Goal: Book appointment/travel/reservation

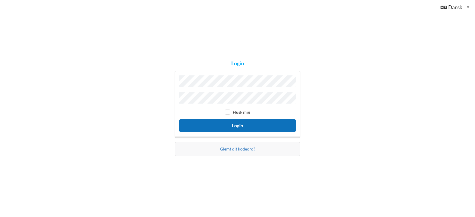
click at [233, 122] on button "Login" at bounding box center [237, 125] width 116 height 12
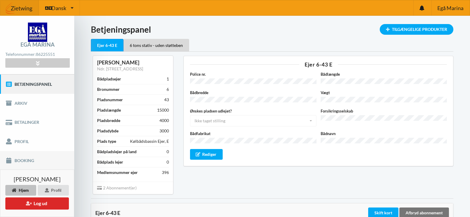
click at [24, 161] on link "Booking" at bounding box center [37, 160] width 74 height 19
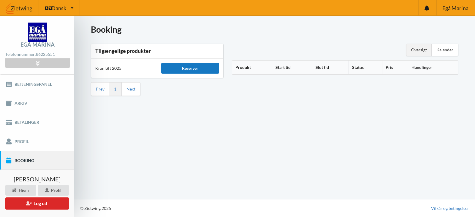
click at [195, 67] on div "Reserver" at bounding box center [190, 68] width 58 height 11
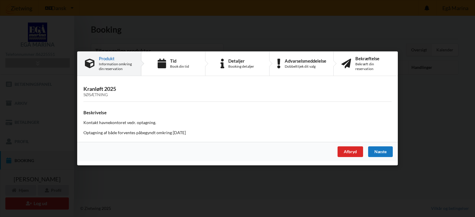
click at [381, 150] on div "Næste" at bounding box center [380, 152] width 25 height 11
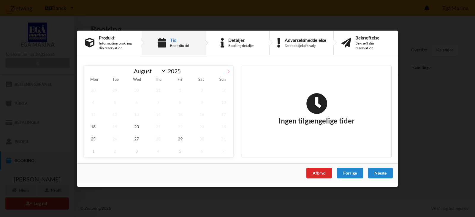
click at [228, 69] on icon at bounding box center [228, 71] width 4 height 4
select select "9"
click at [181, 115] on span "17" at bounding box center [180, 114] width 20 height 12
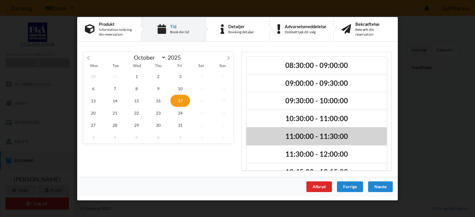
click at [298, 136] on h2 "11:00:00 - 11:30:00" at bounding box center [316, 136] width 132 height 9
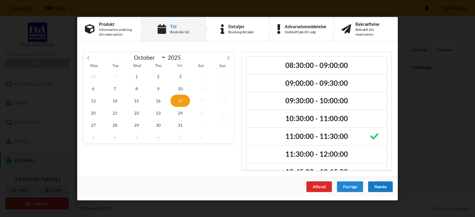
click at [382, 187] on div "Næste" at bounding box center [380, 186] width 25 height 11
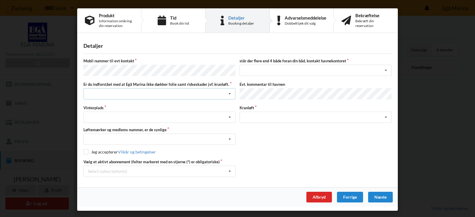
click at [229, 91] on icon at bounding box center [229, 93] width 9 height 11
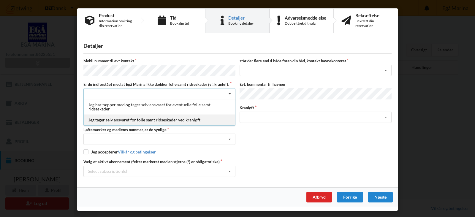
click at [118, 118] on div "Jeg tager selv ansvaret for folie samt ridseskader ved kranløft" at bounding box center [159, 119] width 151 height 11
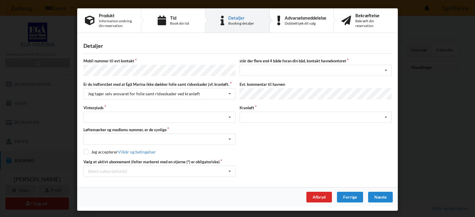
click at [121, 105] on label "Vinterplads" at bounding box center [159, 107] width 152 height 5
click at [98, 112] on div "Landplads nr. 1 Landplads nr. 2 Landplads nr.3 Landplads nr. 4 Landplads nr. 5 …" at bounding box center [159, 117] width 152 height 11
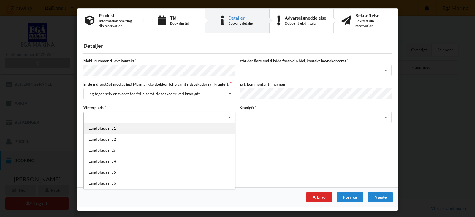
click at [109, 125] on div "Landplads nr. 1" at bounding box center [159, 128] width 151 height 11
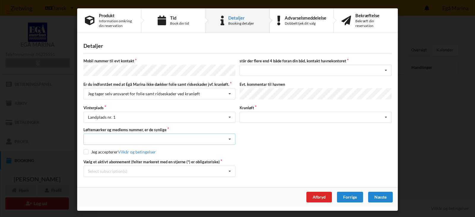
click at [230, 137] on icon at bounding box center [229, 139] width 9 height 11
click at [118, 158] on div "Ja, mine mærker er synlige og intakte" at bounding box center [159, 161] width 151 height 11
click at [85, 150] on input "checkbox" at bounding box center [85, 151] width 5 height 5
checkbox input "true"
click at [230, 168] on icon at bounding box center [229, 171] width 9 height 11
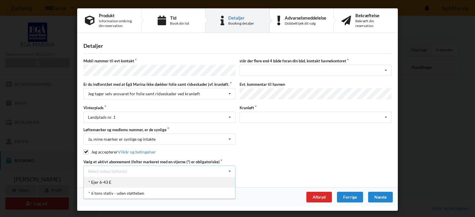
click at [95, 178] on div "* Ejer 6-43 E" at bounding box center [159, 182] width 151 height 11
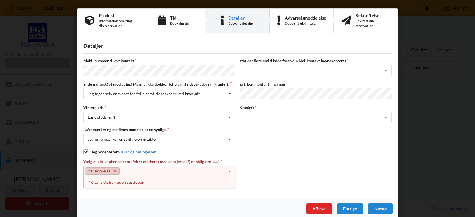
click at [262, 105] on label "Kranløft" at bounding box center [316, 107] width 152 height 5
click at [384, 114] on icon at bounding box center [385, 117] width 9 height 11
click at [264, 114] on div "Søsætning" at bounding box center [316, 117] width 152 height 11
click at [386, 114] on icon at bounding box center [385, 117] width 9 height 11
click at [384, 68] on icon at bounding box center [385, 70] width 9 height 11
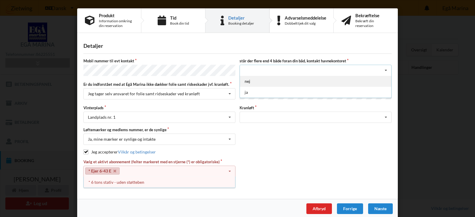
click at [246, 80] on div "nej" at bounding box center [315, 81] width 151 height 11
click at [384, 114] on icon at bounding box center [385, 117] width 9 height 11
click at [258, 112] on div "Søsætning" at bounding box center [316, 117] width 152 height 11
click at [327, 154] on div "Mobil nummer til evt kontakt står der flere end 4 både foran din båd, kontakt h…" at bounding box center [237, 123] width 308 height 130
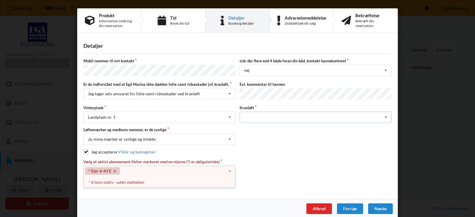
click at [268, 113] on div "Søsætning" at bounding box center [316, 117] width 152 height 11
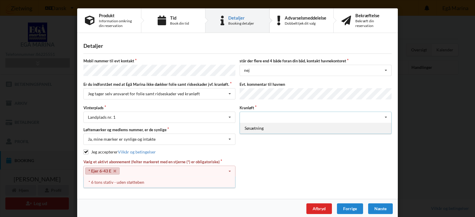
click at [256, 125] on div "Søsætning" at bounding box center [315, 128] width 151 height 11
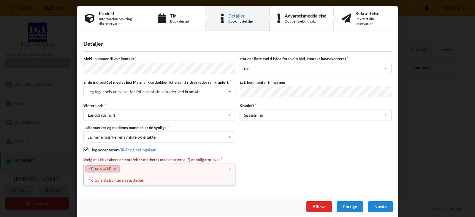
scroll to position [3, 0]
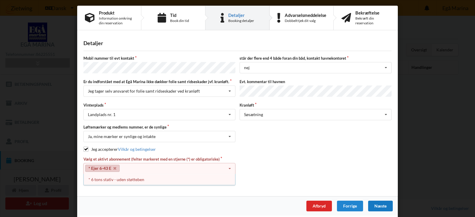
click at [382, 202] on div "Næste" at bounding box center [380, 206] width 25 height 11
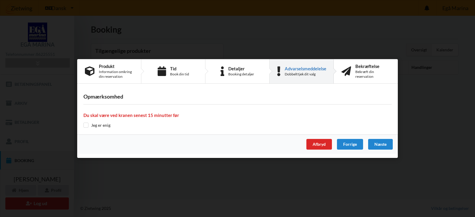
click at [117, 129] on div "Opmærksomhed Du skal være ved kranen senest 15 minutter før Jeg er enig" at bounding box center [237, 111] width 321 height 47
click at [105, 126] on label "Jeg er enig" at bounding box center [96, 125] width 27 height 5
click at [84, 125] on input "checkbox" at bounding box center [85, 125] width 5 height 5
checkbox input "true"
click at [386, 143] on div "Næste" at bounding box center [380, 144] width 25 height 11
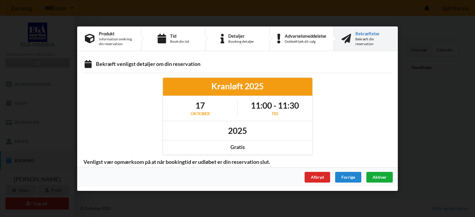
click at [384, 176] on span "Aktiver" at bounding box center [379, 176] width 14 height 5
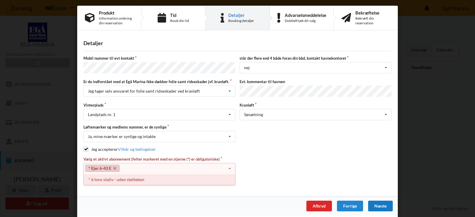
click at [104, 177] on div "* 6 tons stativ - uden støtteben" at bounding box center [159, 179] width 151 height 11
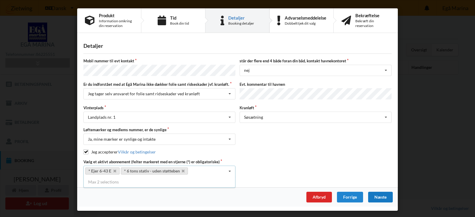
click at [388, 194] on div "Næste" at bounding box center [380, 197] width 25 height 11
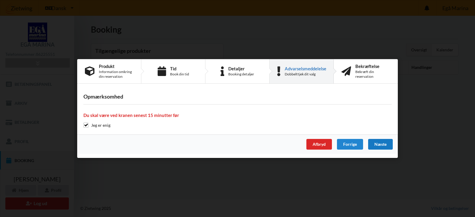
click at [383, 141] on div "Næste" at bounding box center [380, 144] width 25 height 11
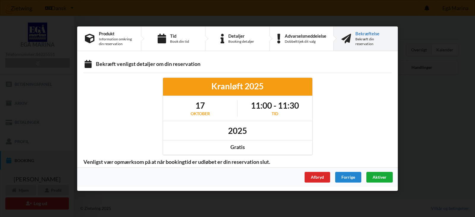
click at [380, 178] on span "Aktiver" at bounding box center [379, 176] width 14 height 5
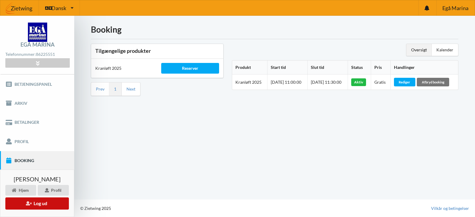
click at [44, 204] on button "Log ud" at bounding box center [37, 203] width 64 height 12
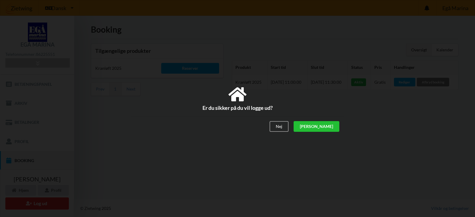
click at [333, 126] on div "[PERSON_NAME]" at bounding box center [317, 126] width 46 height 11
